Goal: Use online tool/utility: Use online tool/utility

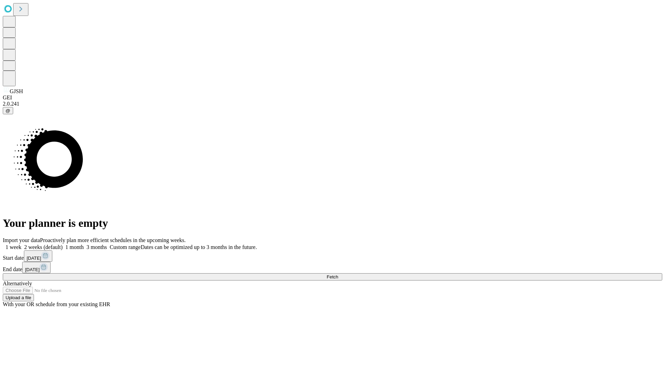
click at [338, 274] on span "Fetch" at bounding box center [331, 276] width 11 height 5
